Goal: Navigation & Orientation: Find specific page/section

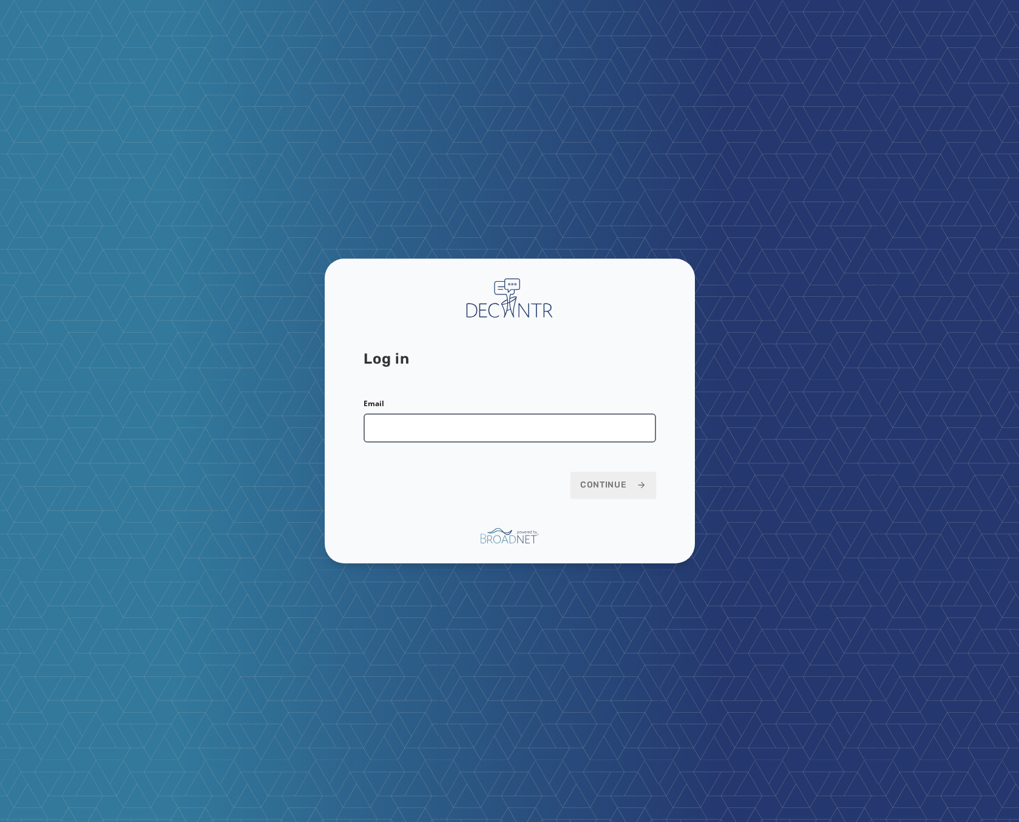
click at [495, 429] on input "Email" at bounding box center [509, 427] width 292 height 29
type input "**********"
click at [592, 485] on span "Continue" at bounding box center [613, 485] width 66 height 12
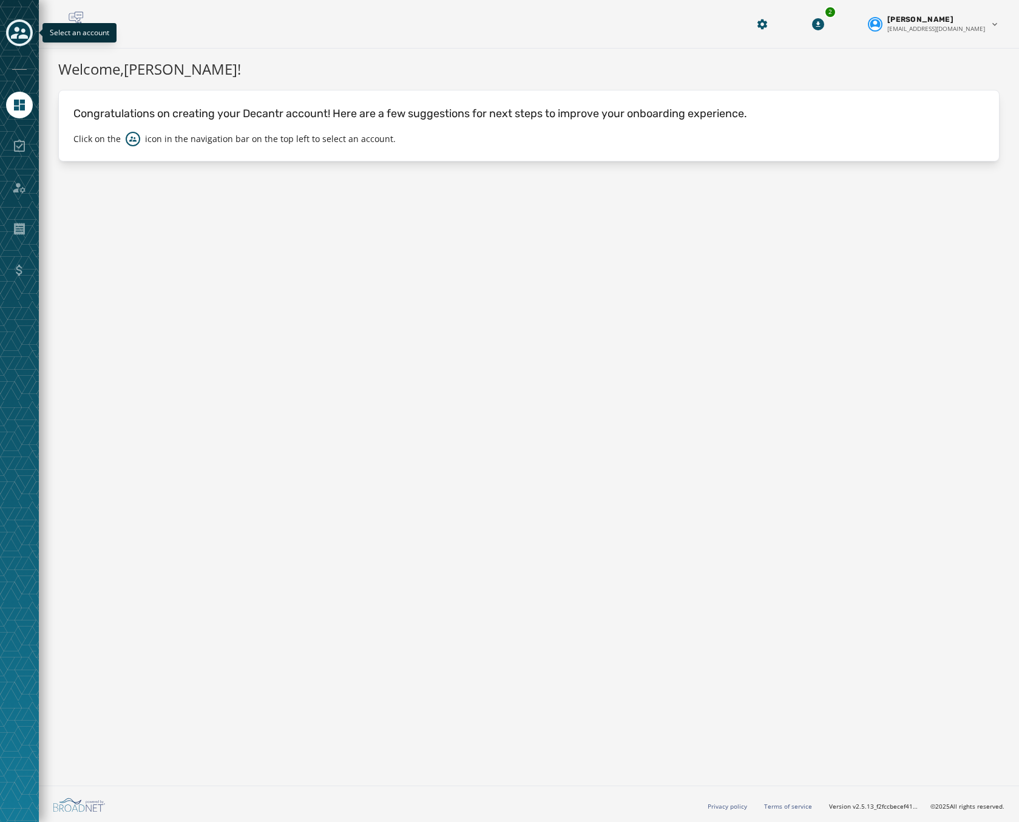
click at [18, 34] on icon "Toggle account select drawer" at bounding box center [19, 33] width 17 height 12
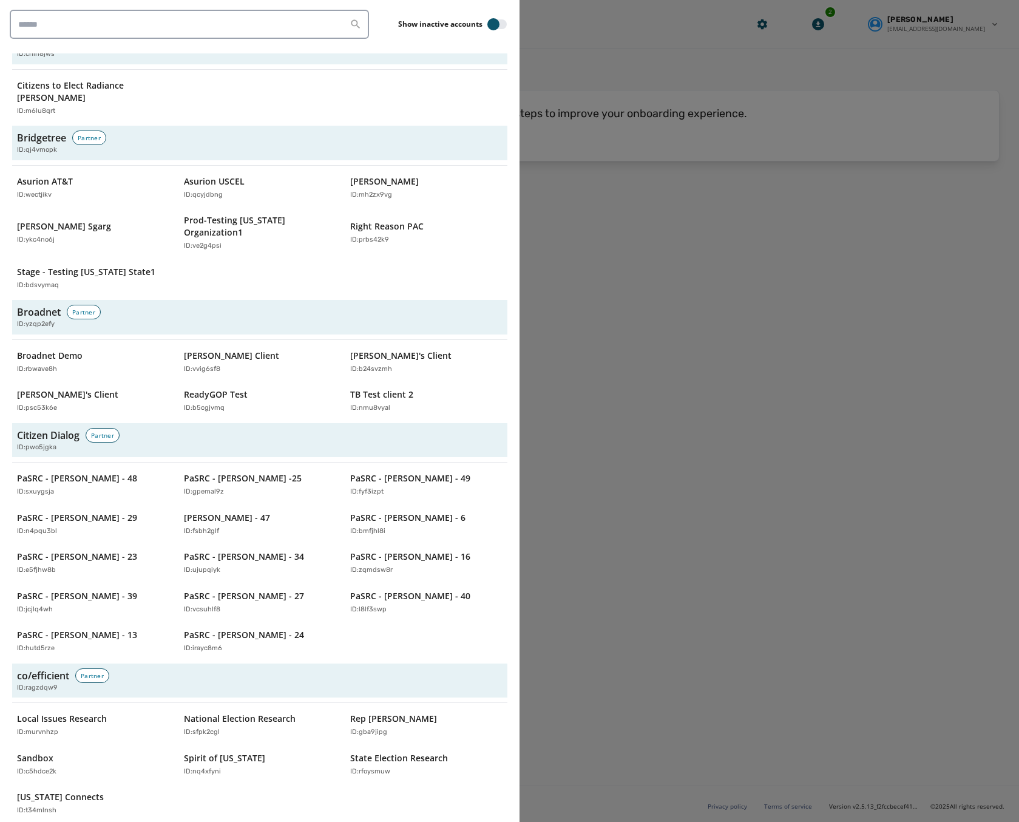
scroll to position [546, 0]
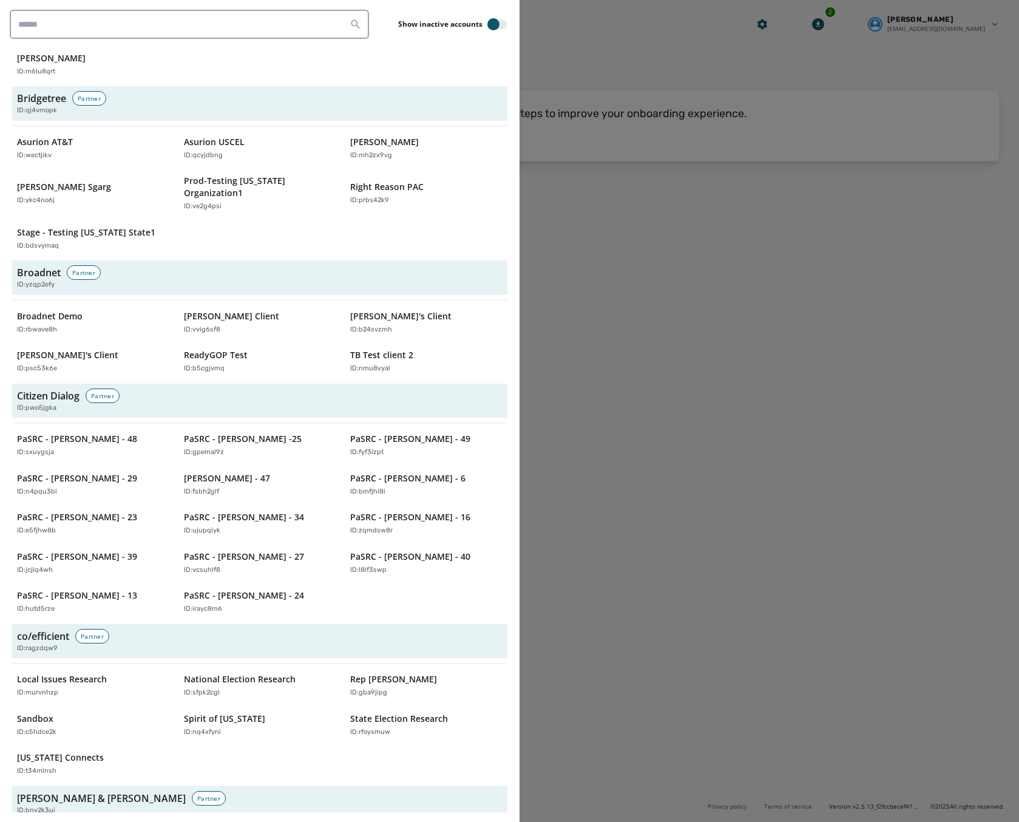
click at [762, 224] on div at bounding box center [509, 411] width 1019 height 822
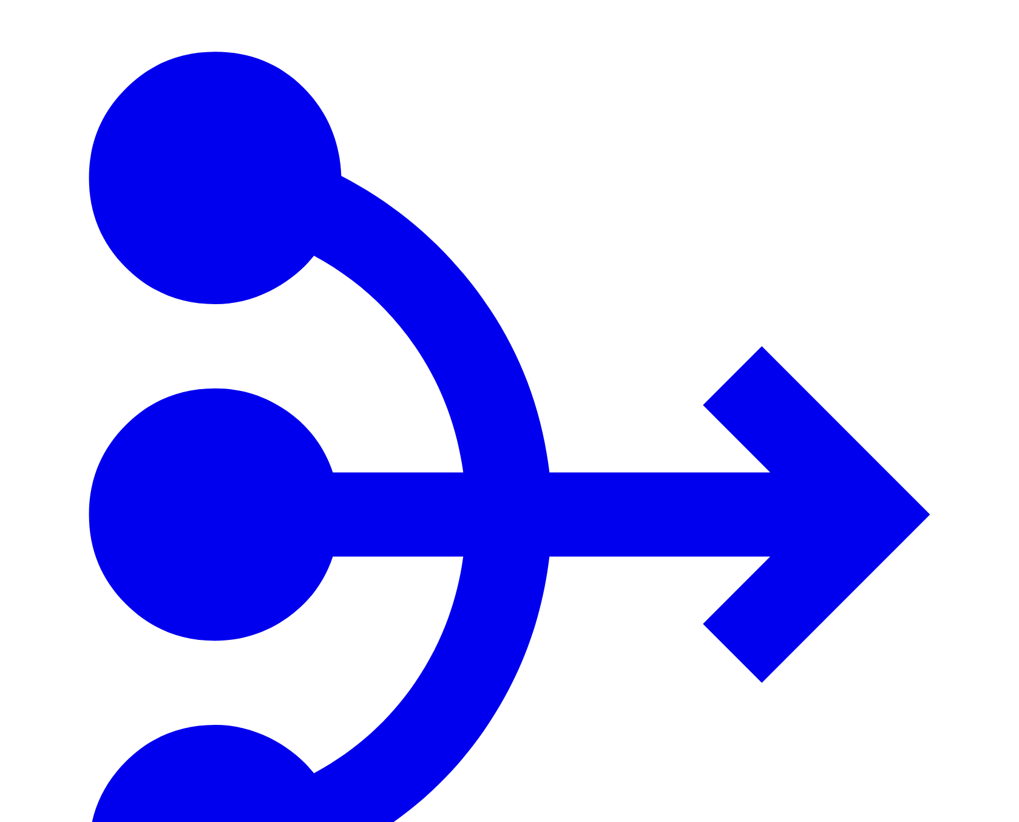
scroll to position [868, 0]
